Goal: Task Accomplishment & Management: Use online tool/utility

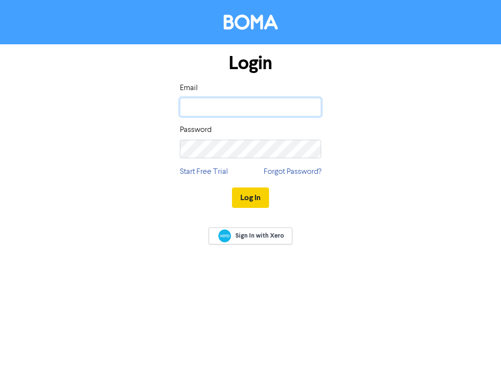
type input "michellem@signumadvisers.com.au"
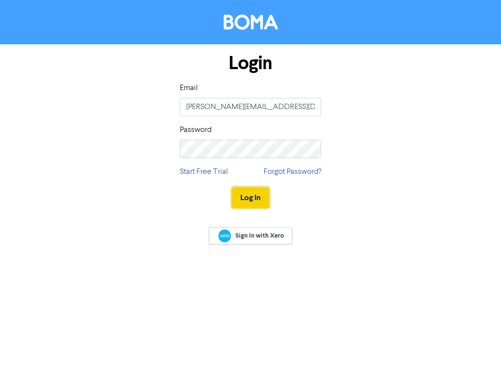
click at [254, 197] on button "Log In" at bounding box center [250, 197] width 37 height 20
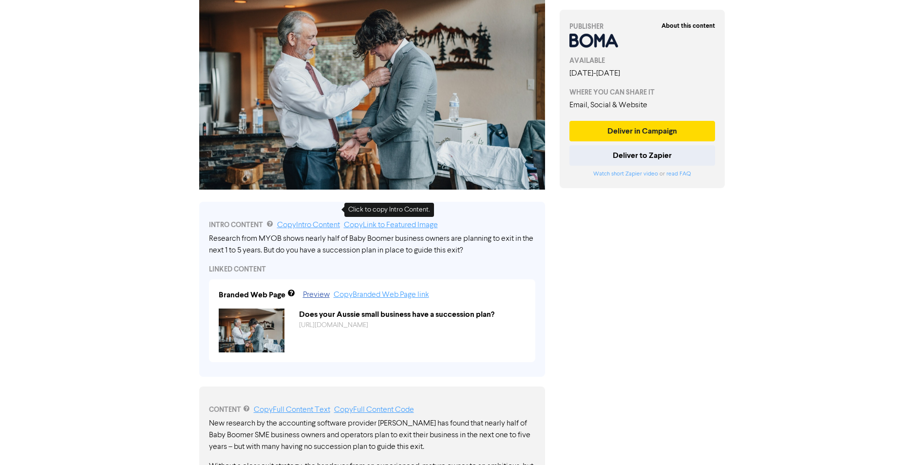
scroll to position [195, 0]
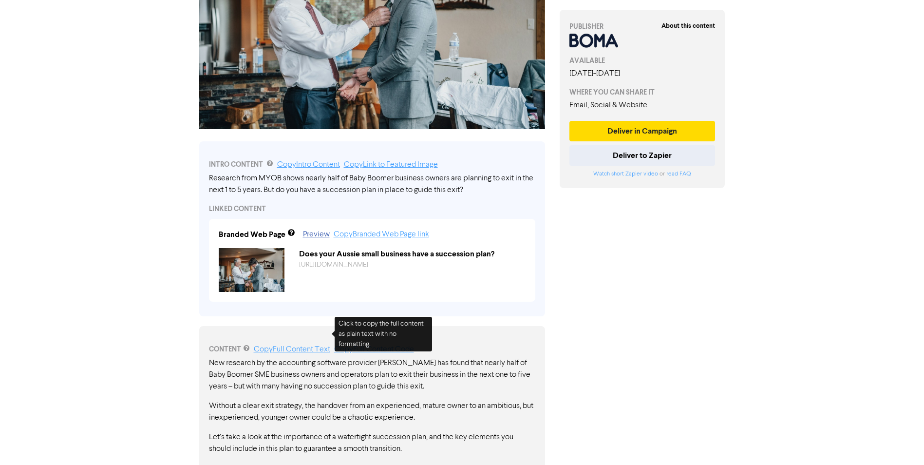
click at [286, 345] on link "Copy Full Content Text" at bounding box center [292, 349] width 76 height 8
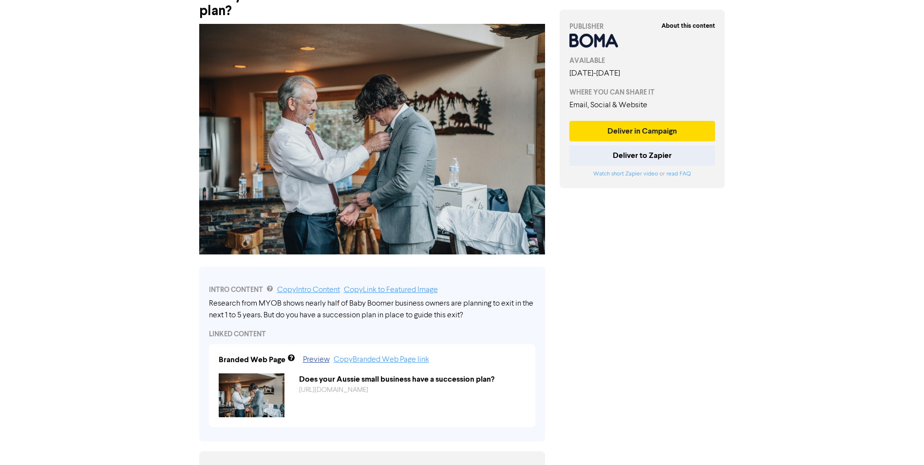
scroll to position [0, 0]
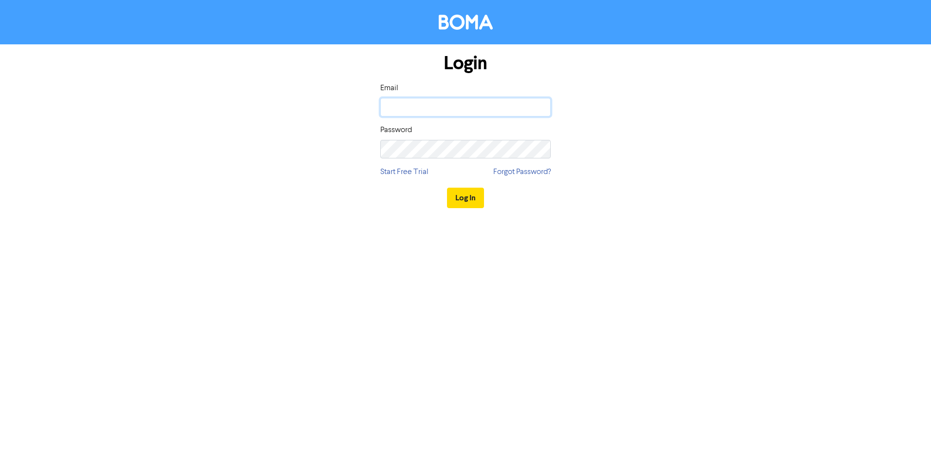
type input "michellem@signumadvisers.com.au"
click at [471, 196] on button "Log In" at bounding box center [465, 197] width 37 height 20
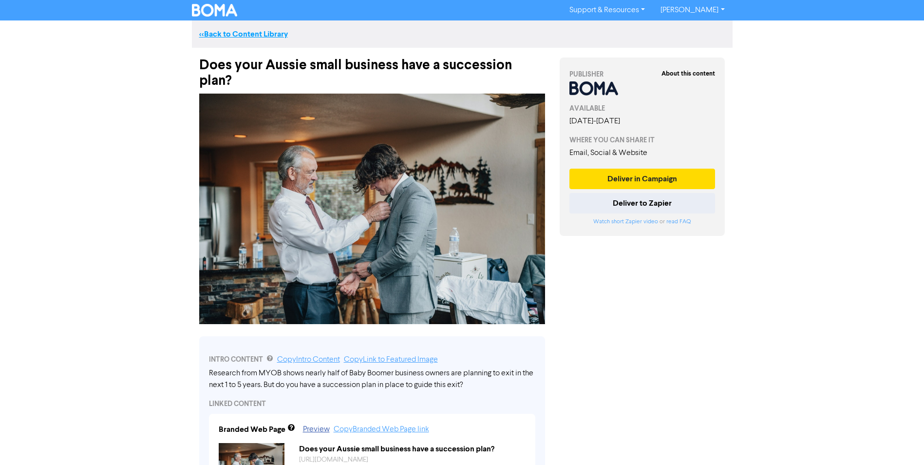
click at [263, 35] on link "<< Back to Content Library" at bounding box center [243, 34] width 89 height 10
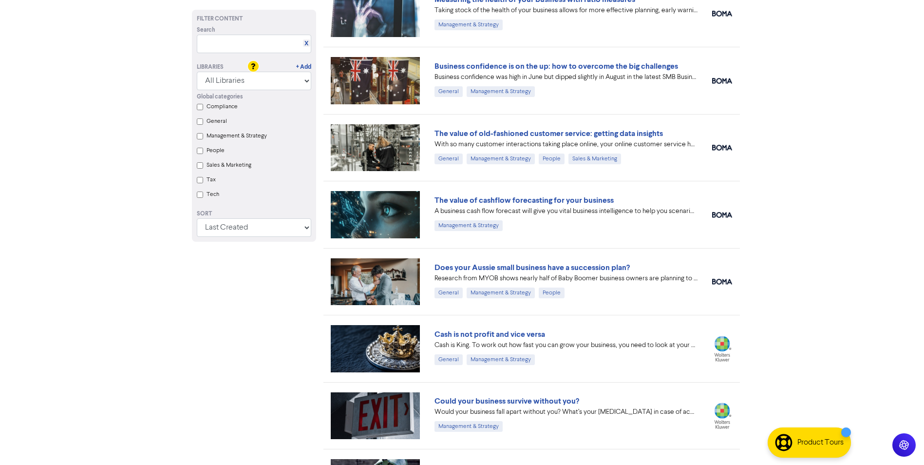
scroll to position [273, 0]
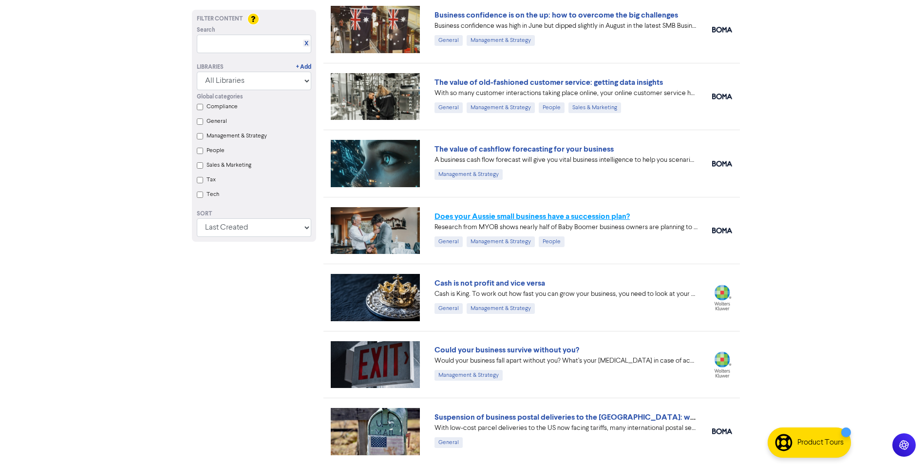
click at [500, 216] on link "Does your Aussie small business have a succession plan?" at bounding box center [531, 216] width 195 height 10
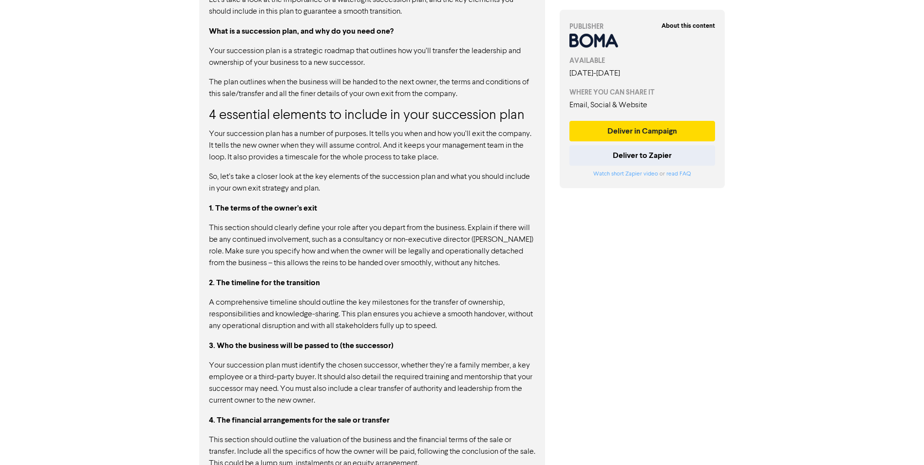
scroll to position [669, 0]
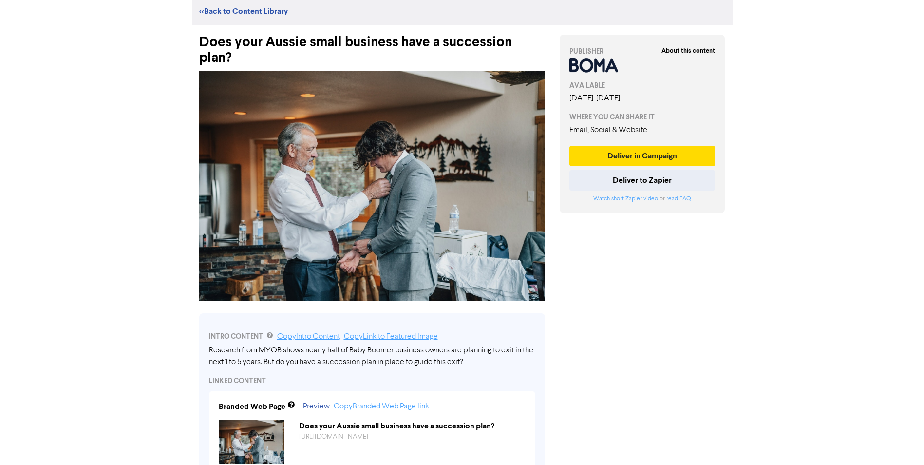
scroll to position [0, 0]
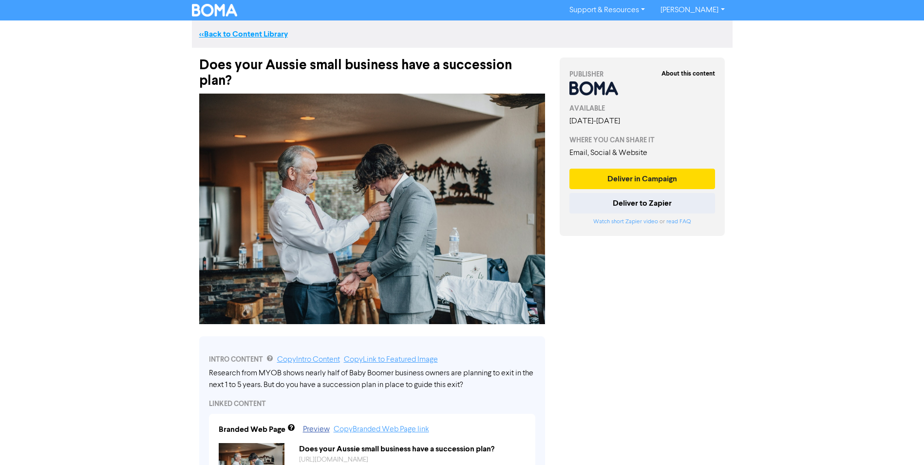
click at [269, 35] on link "<< Back to Content Library" at bounding box center [243, 34] width 89 height 10
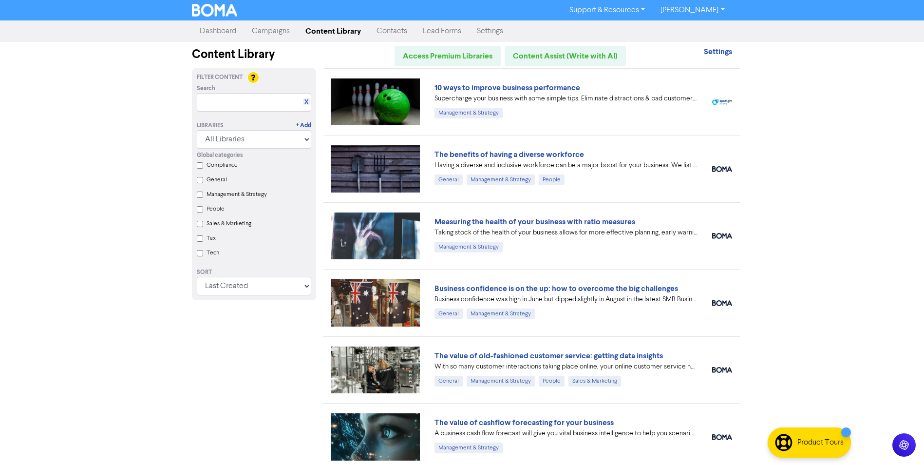
click at [279, 31] on link "Campaigns" at bounding box center [271, 30] width 54 height 19
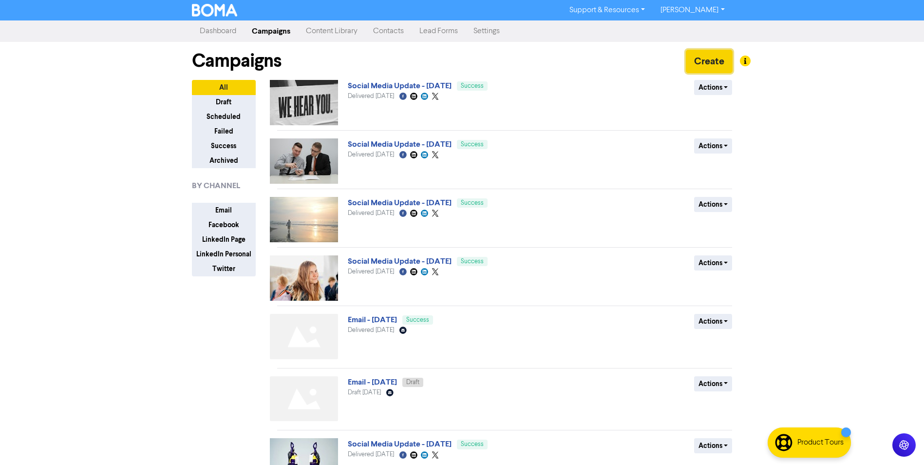
click at [500, 63] on button "Create" at bounding box center [709, 61] width 47 height 23
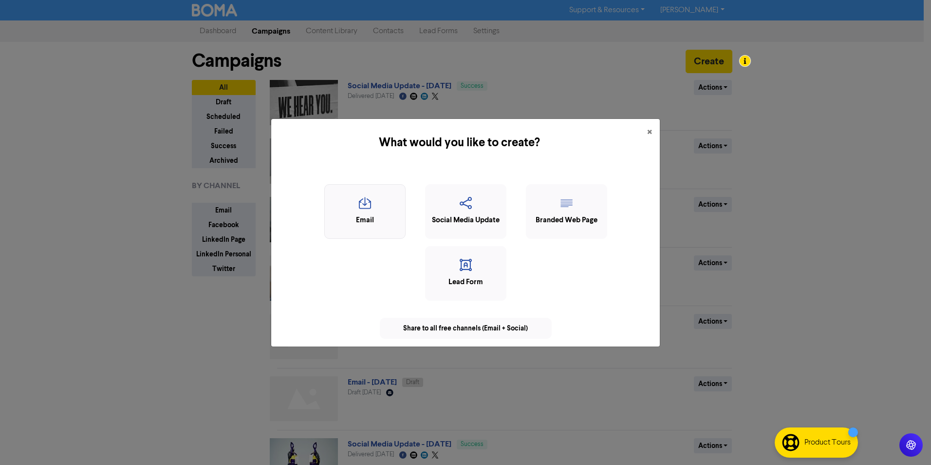
click at [376, 221] on div "Email" at bounding box center [365, 220] width 71 height 11
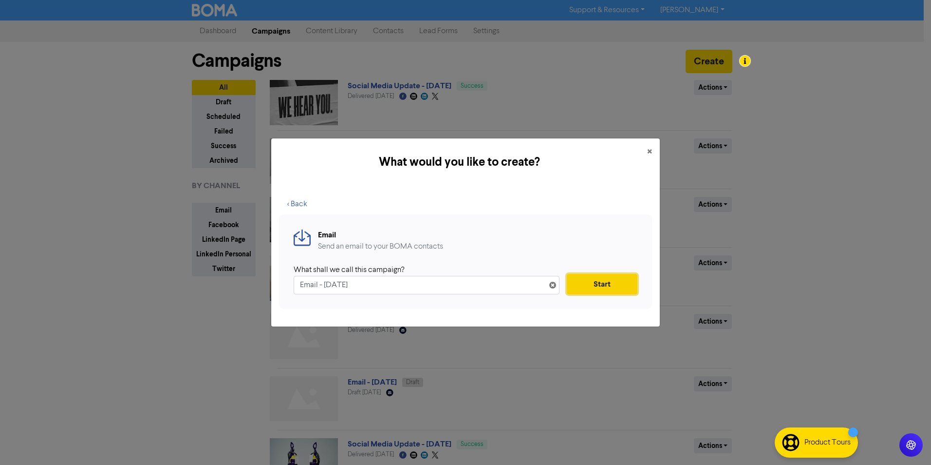
click at [500, 283] on button "Start" at bounding box center [602, 284] width 71 height 20
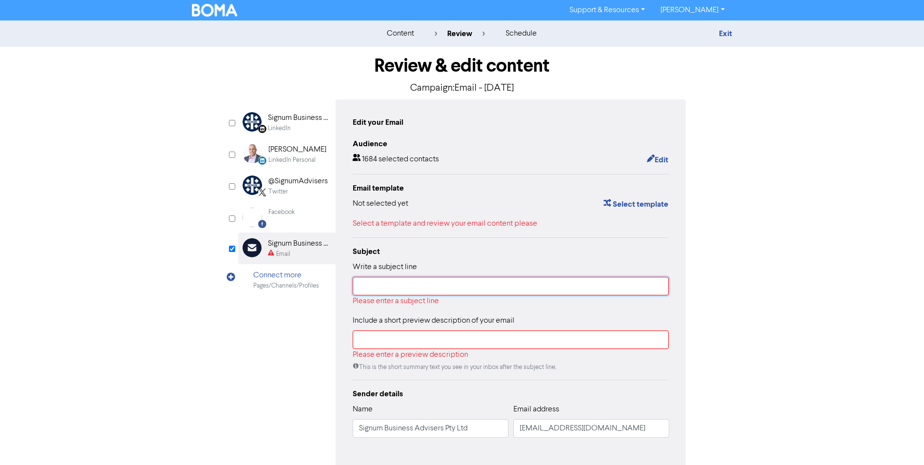
click at [370, 285] on input "text" at bounding box center [511, 286] width 316 height 19
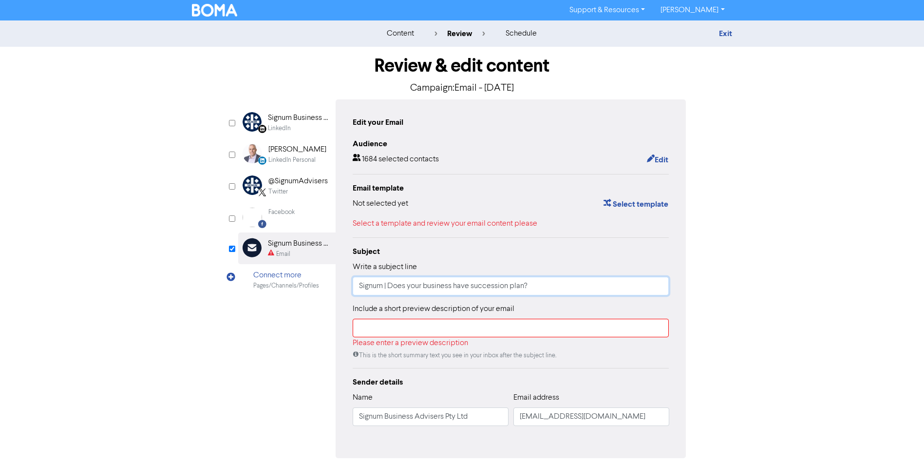
type input "Signum | Does your business have succession plan?"
click at [377, 333] on input "text" at bounding box center [511, 327] width 316 height 19
paste input "New research by the accounting software provider MYOB has found that nearly hal…"
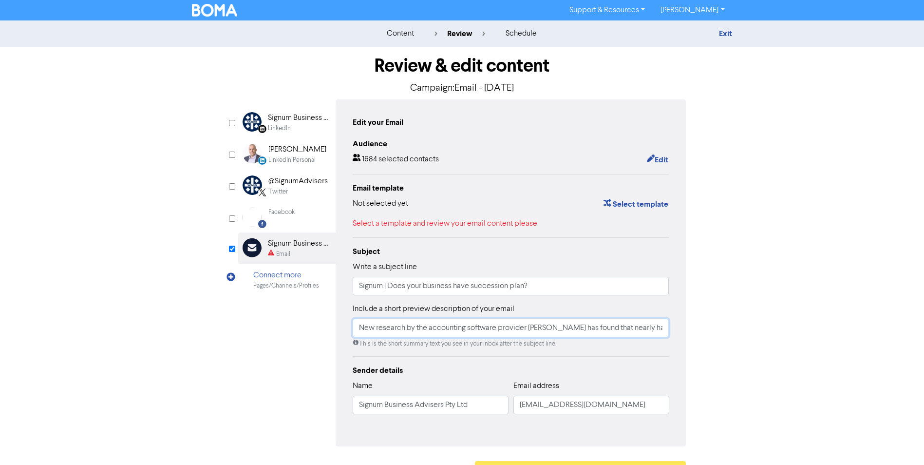
scroll to position [0, 532]
type input "New research by the accounting software provider MYOB has found that nearly hal…"
click at [277, 354] on div "LinkedIn Page Created with Sketch. Signum Business Advisers LinkedIn LinkedIn P…" at bounding box center [462, 272] width 448 height 347
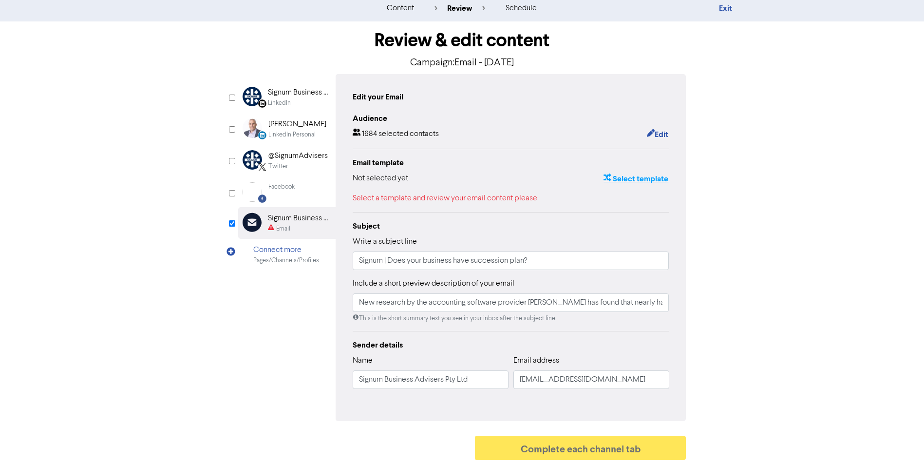
click at [500, 179] on button "Select template" at bounding box center [636, 178] width 66 height 13
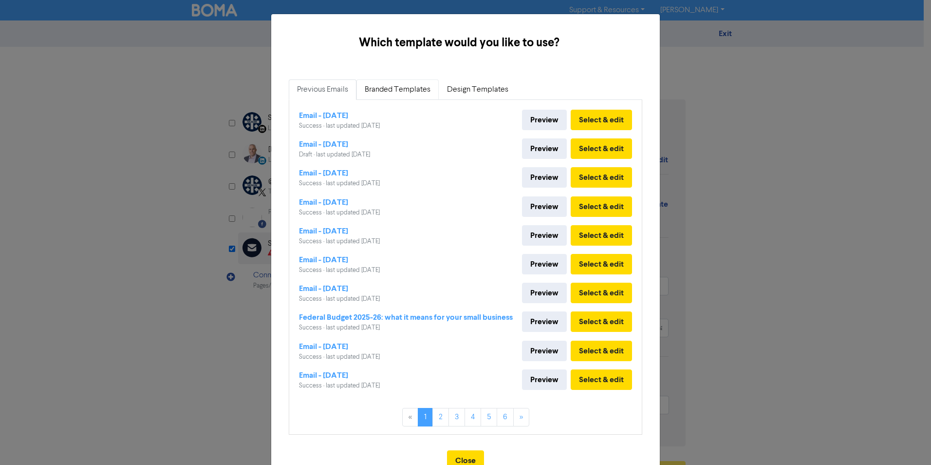
click at [388, 89] on link "Branded Templates" at bounding box center [397, 89] width 82 height 20
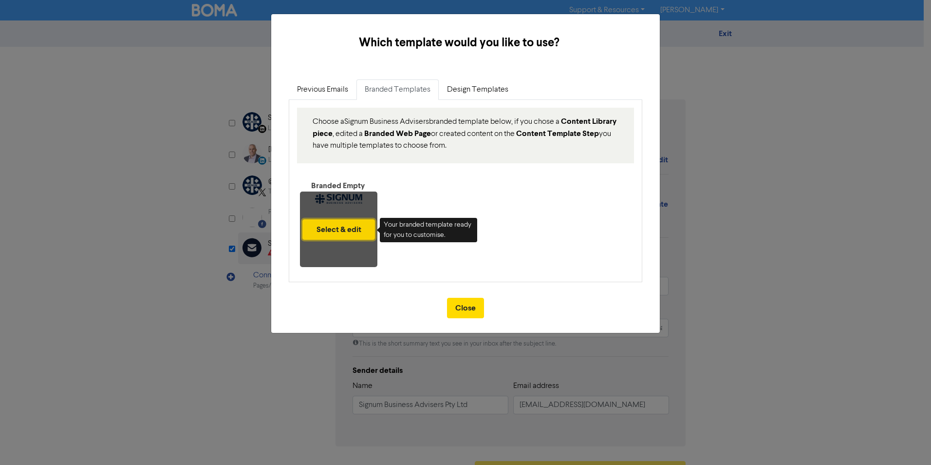
click at [351, 222] on button "Select & edit" at bounding box center [338, 229] width 73 height 20
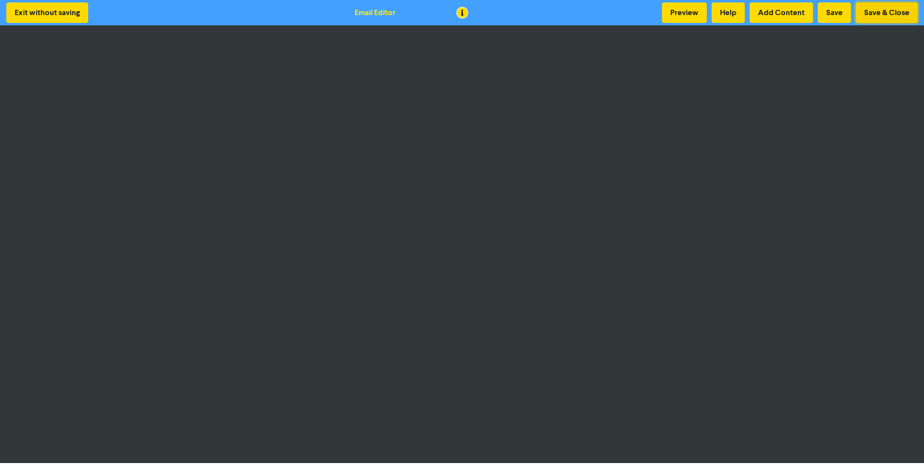
drag, startPoint x: 875, startPoint y: 13, endPoint x: 870, endPoint y: 14, distance: 5.1
click at [500, 13] on button "Save & Close" at bounding box center [886, 12] width 62 height 20
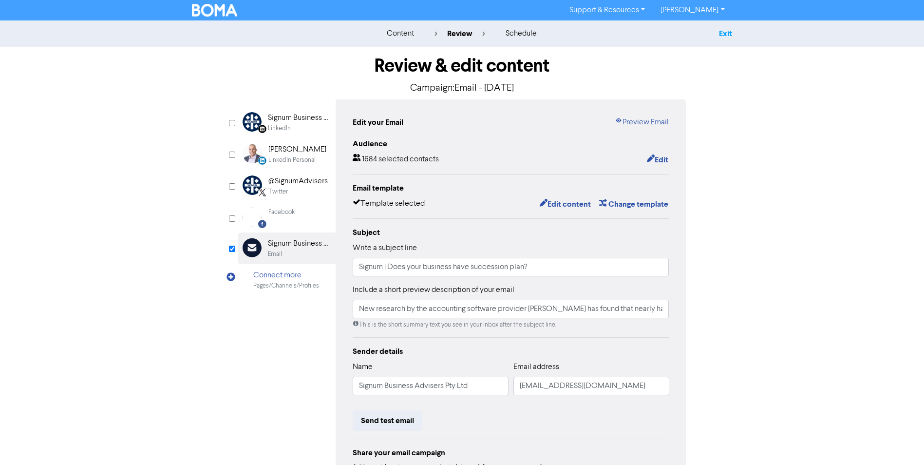
click at [500, 35] on link "Exit" at bounding box center [725, 34] width 13 height 10
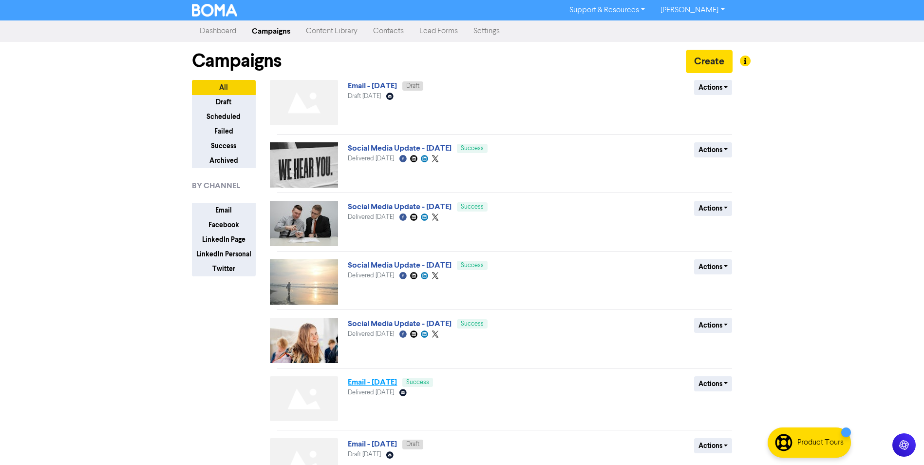
click at [383, 382] on link "Email - 20th Aug. 2025" at bounding box center [372, 382] width 49 height 10
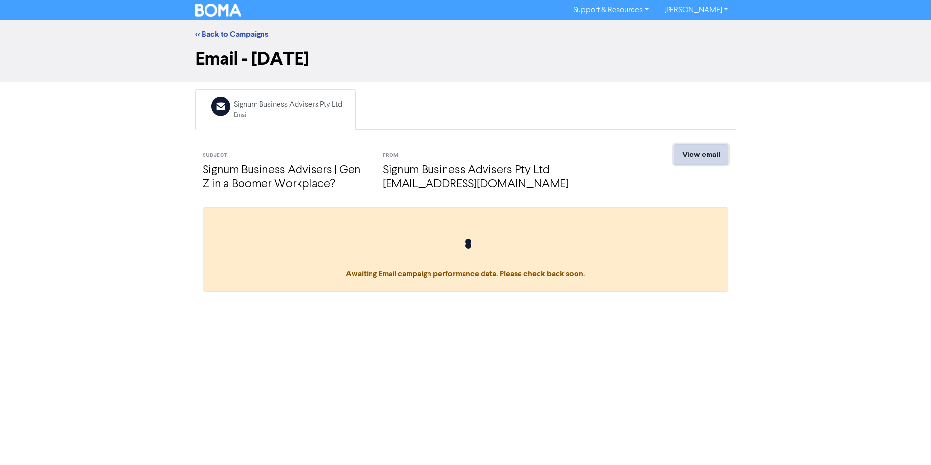
click at [500, 150] on link "View email" at bounding box center [701, 154] width 55 height 20
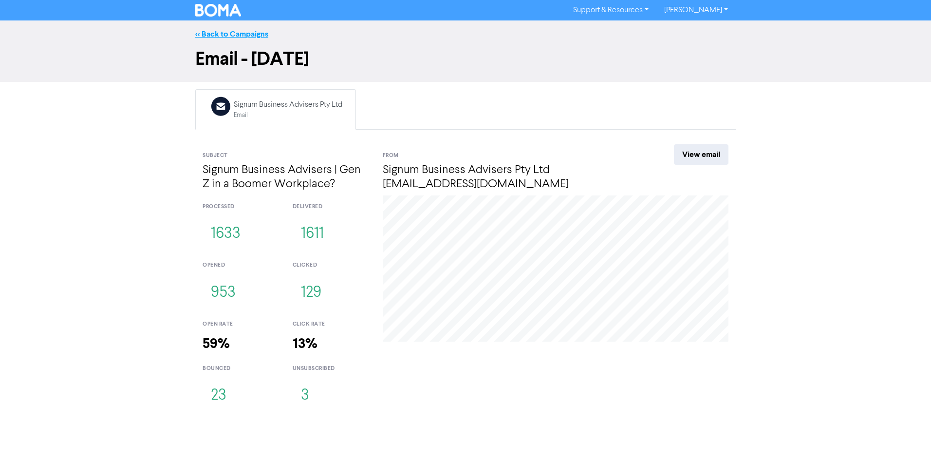
click at [229, 34] on link "<< Back to Campaigns" at bounding box center [231, 34] width 73 height 10
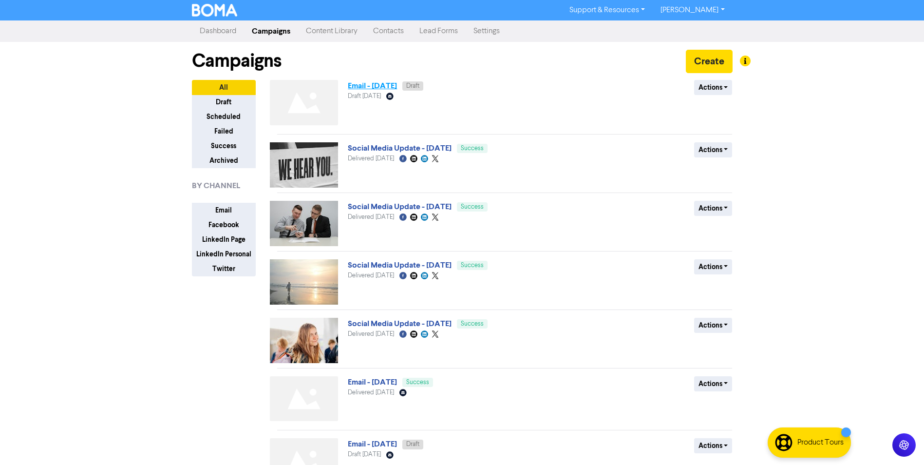
click at [394, 85] on link "Email - 1st Oct. 2025" at bounding box center [372, 86] width 49 height 10
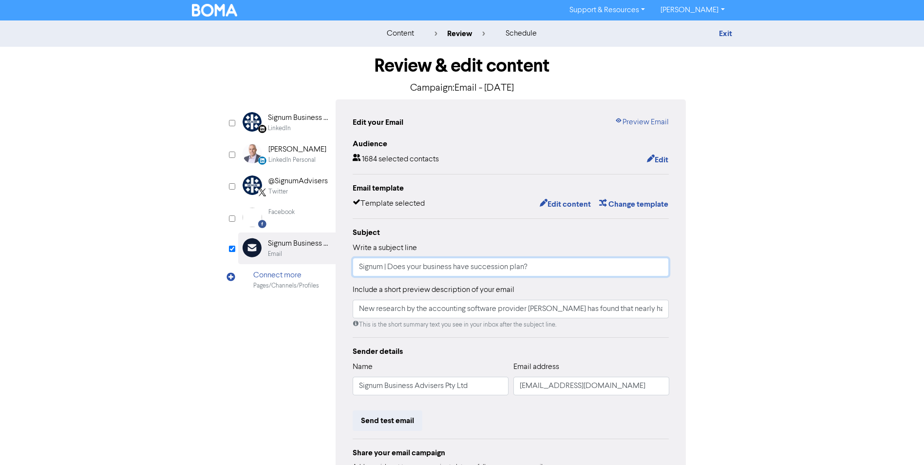
click at [383, 268] on input "Signum | Does your business have succession plan?" at bounding box center [511, 267] width 316 height 19
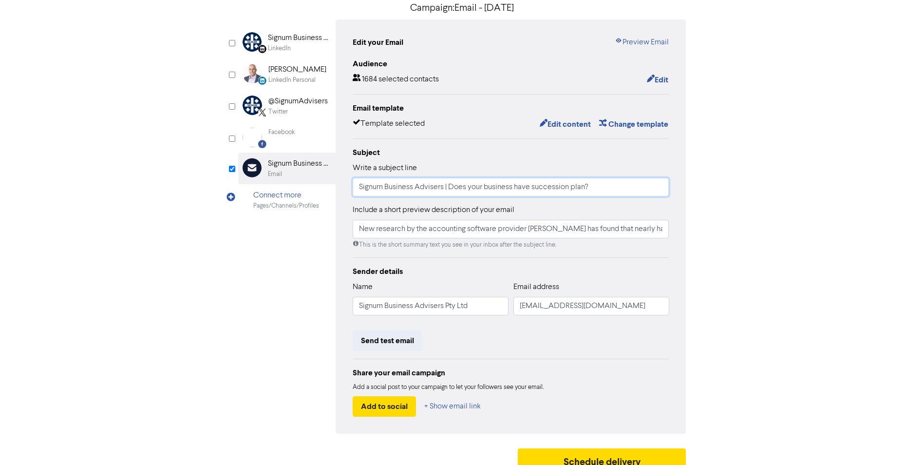
scroll to position [93, 0]
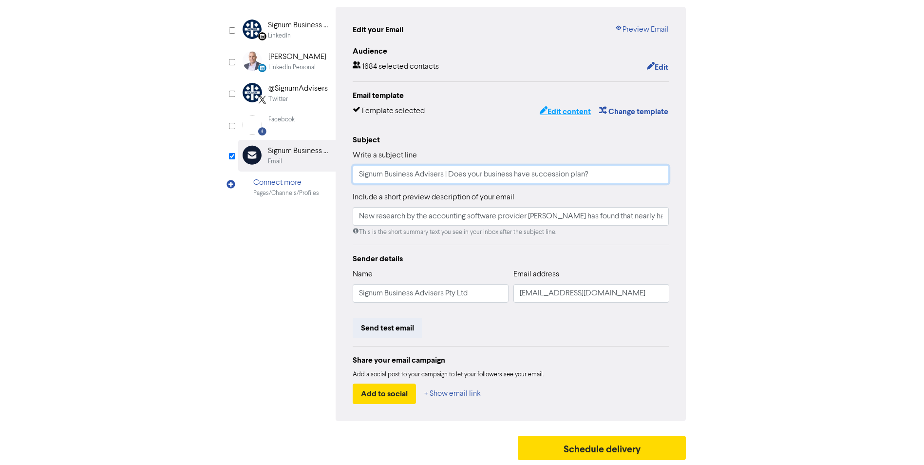
type input "Signum Business Advisers | Does your business have succession plan?"
click at [500, 112] on button "Edit content" at bounding box center [565, 111] width 52 height 13
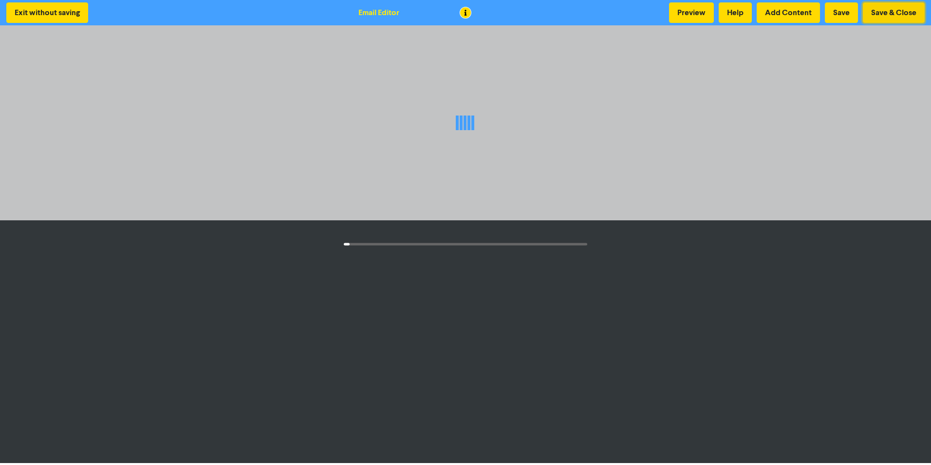
click at [500, 13] on button "Save & Close" at bounding box center [894, 12] width 62 height 20
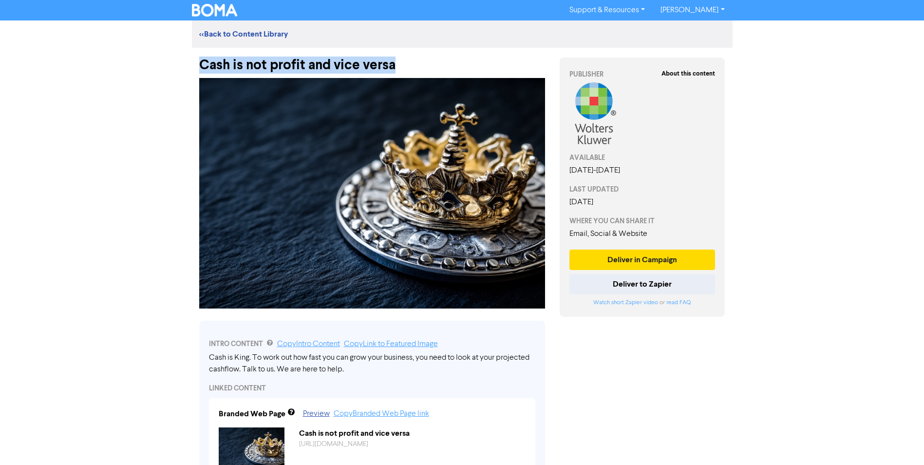
drag, startPoint x: 413, startPoint y: 63, endPoint x: 196, endPoint y: 59, distance: 217.7
click at [195, 59] on div "Cash is not profit and vice versa" at bounding box center [372, 60] width 360 height 25
copy div "Cash is not profit and vice versa"
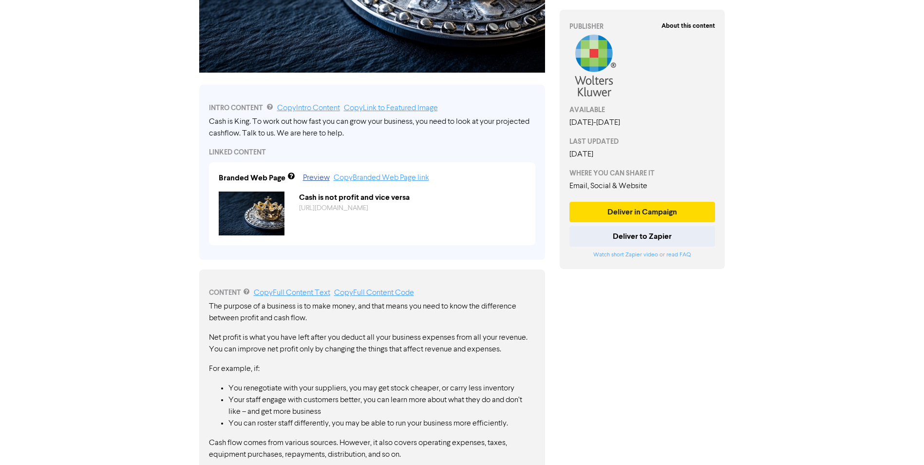
scroll to position [243, 0]
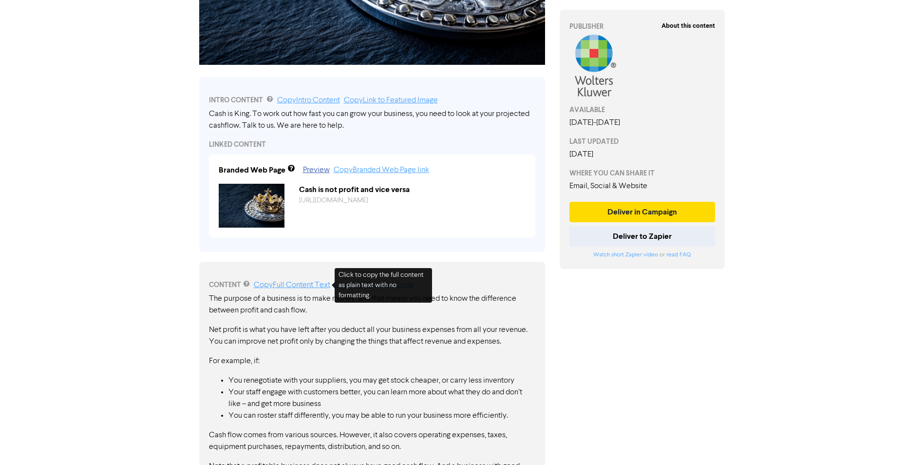
drag, startPoint x: 270, startPoint y: 286, endPoint x: 295, endPoint y: 286, distance: 25.3
click at [270, 286] on link "Copy Full Content Text" at bounding box center [292, 285] width 76 height 8
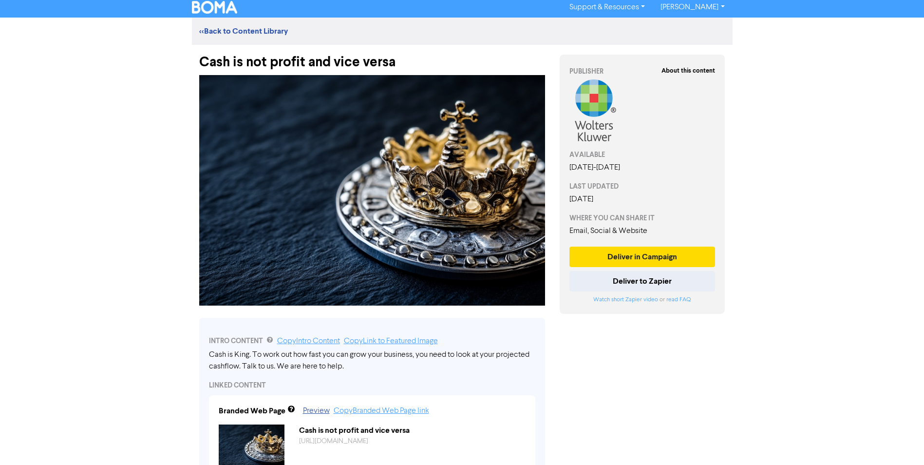
scroll to position [0, 0]
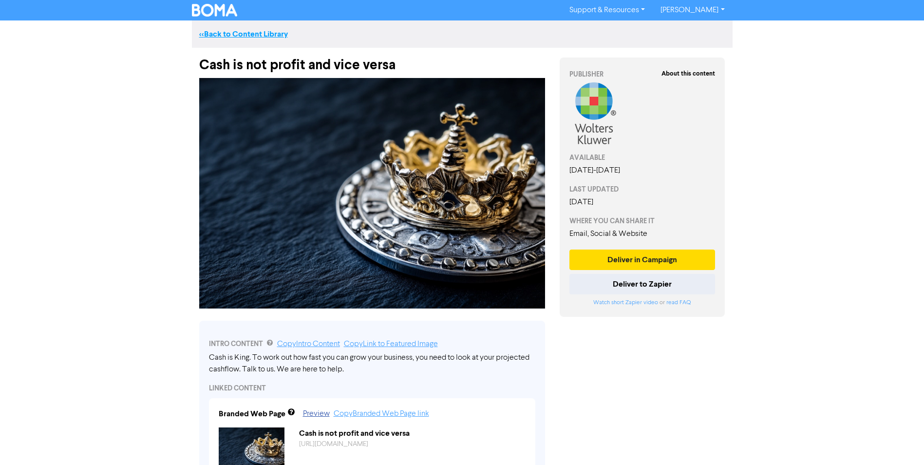
click at [265, 33] on link "<< Back to Content Library" at bounding box center [243, 34] width 89 height 10
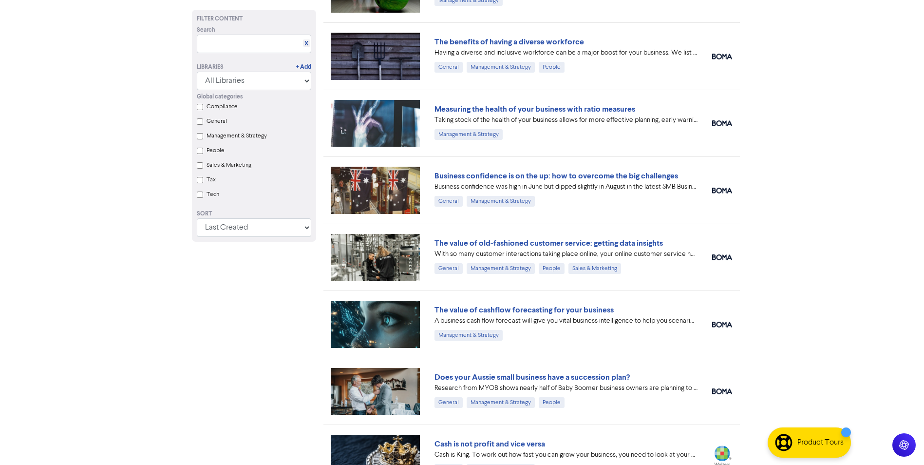
scroll to position [273, 0]
